Goal: Task Accomplishment & Management: Manage account settings

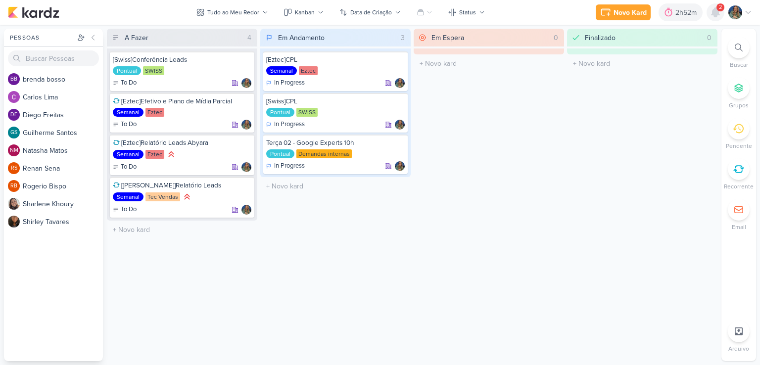
drag, startPoint x: 714, startPoint y: 8, endPoint x: 709, endPoint y: 13, distance: 7.0
click at [712, 7] on icon at bounding box center [715, 12] width 12 height 12
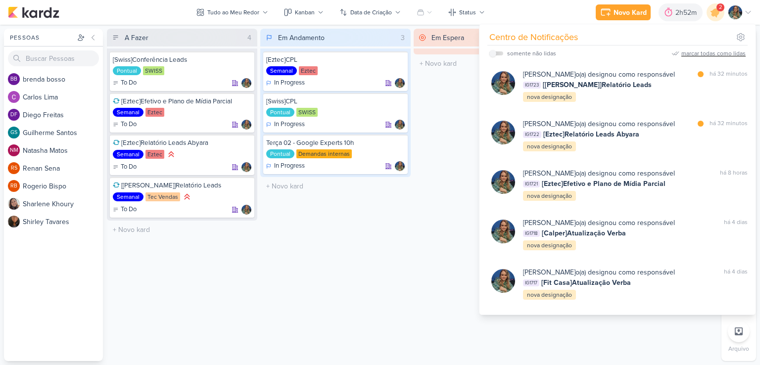
click at [695, 55] on div "marcar todas como lidas" at bounding box center [713, 53] width 64 height 9
click at [430, 112] on div "Em Espera 0 O título do kard deve ter menos que 100 caracteres" at bounding box center [489, 195] width 150 height 332
